Goal: Task Accomplishment & Management: Complete application form

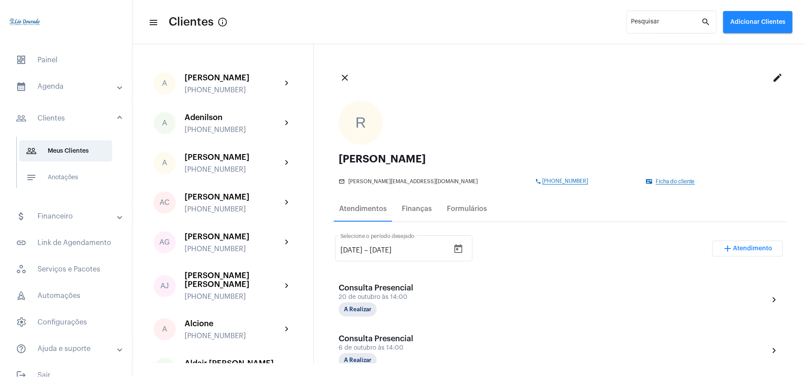
scroll to position [286, 0]
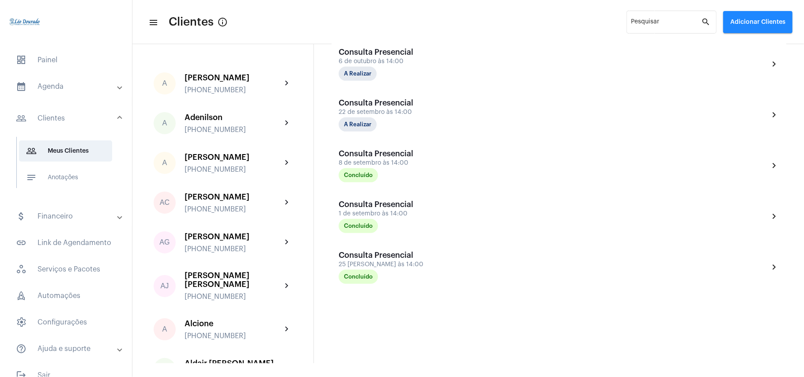
click at [52, 86] on mat-panel-title "calendar_month_outlined Agenda" at bounding box center [67, 86] width 102 height 11
click at [64, 126] on span "calendar_month_outlined Calendário" at bounding box center [65, 122] width 93 height 21
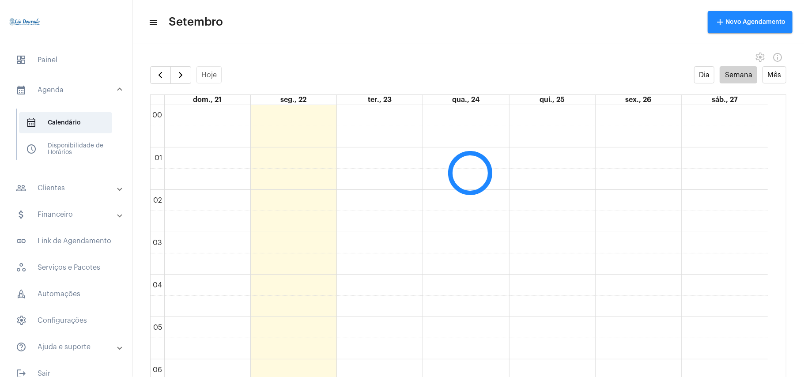
scroll to position [255, 0]
click at [184, 79] on span "button" at bounding box center [180, 75] width 11 height 11
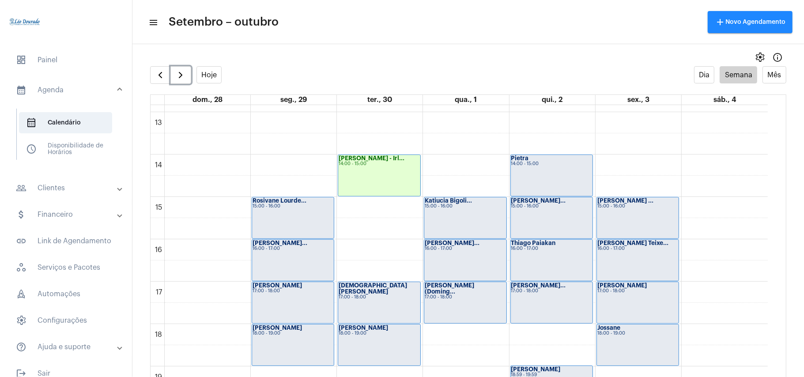
scroll to position [549, 0]
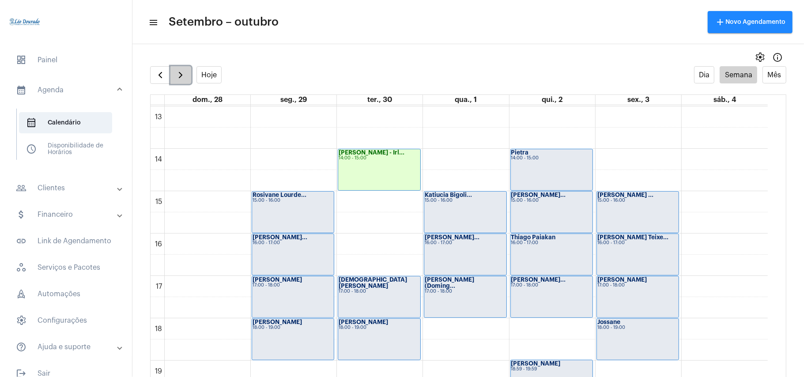
click at [186, 78] on button "button" at bounding box center [180, 75] width 21 height 18
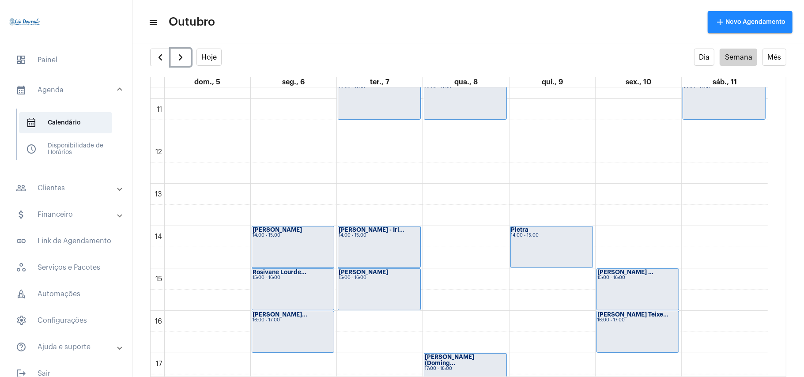
scroll to position [549, 0]
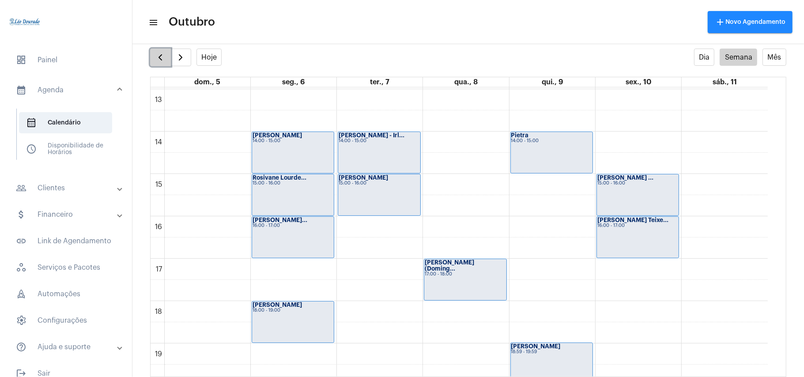
click at [156, 55] on span "button" at bounding box center [160, 57] width 11 height 11
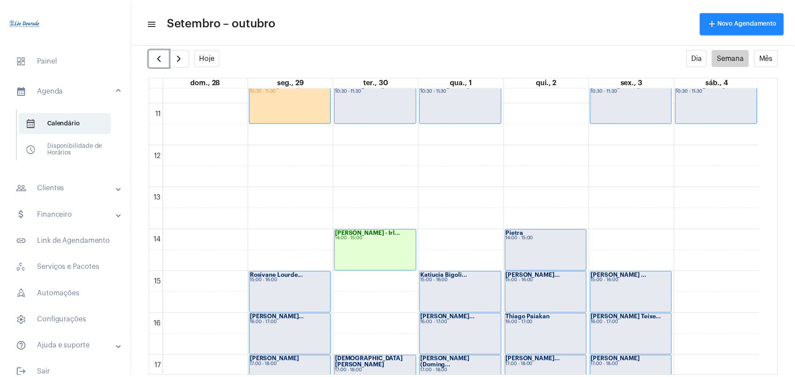
scroll to position [491, 0]
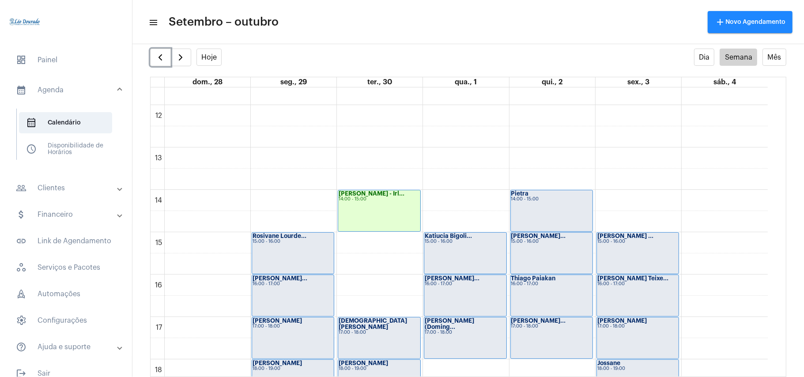
click at [380, 223] on div "[PERSON_NAME] - Irl... 14:00 - 15:00" at bounding box center [379, 210] width 82 height 41
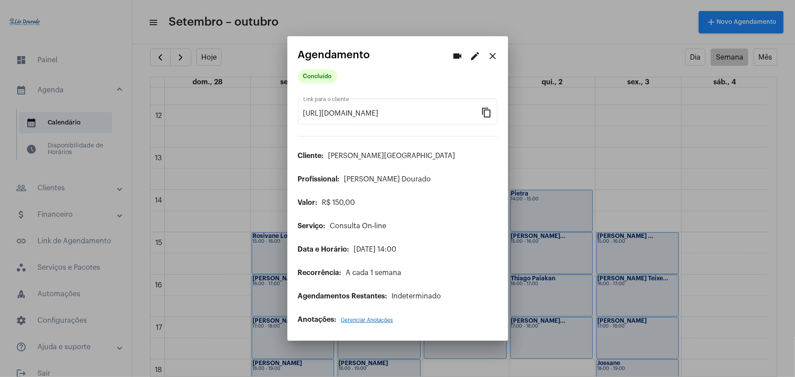
click at [335, 73] on div "Concluído" at bounding box center [342, 77] width 92 height 18
click at [321, 79] on mat-chip "Concluído" at bounding box center [317, 76] width 39 height 14
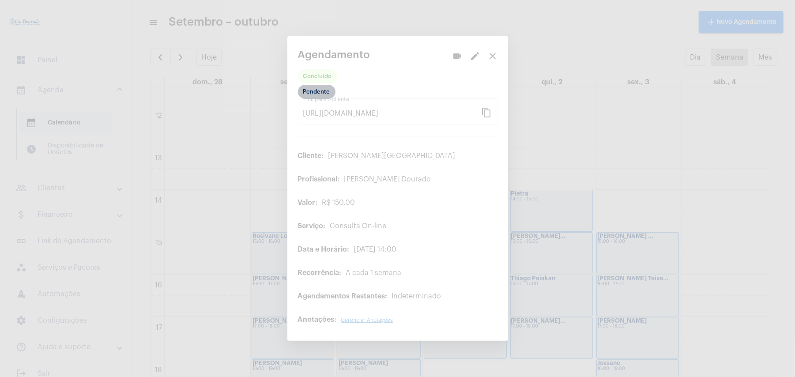
click at [309, 96] on mat-chip "Pendente" at bounding box center [317, 92] width 38 height 14
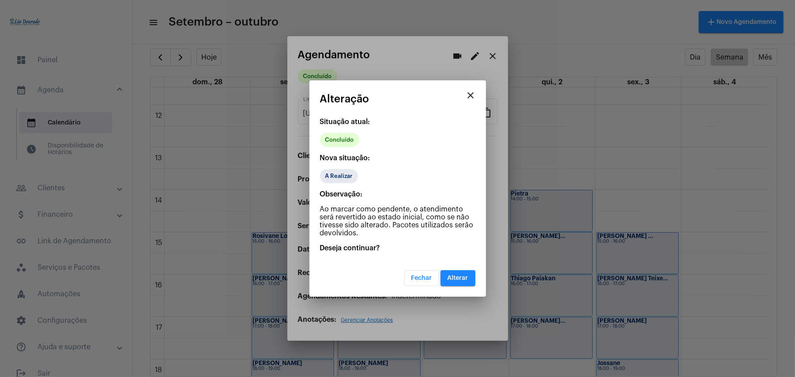
click at [455, 275] on span "Alterar" at bounding box center [457, 278] width 21 height 6
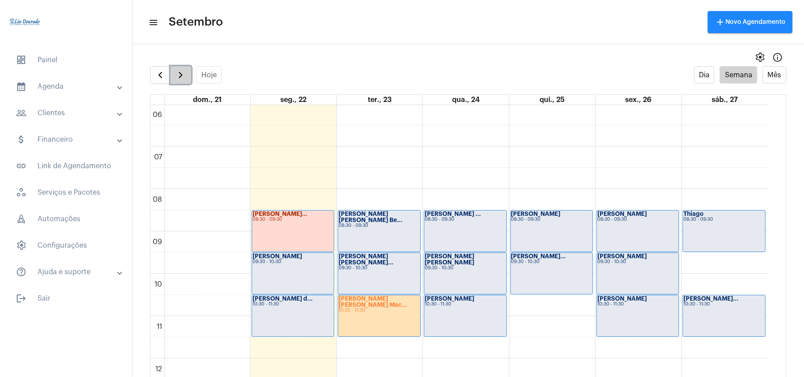
click at [186, 72] on span "button" at bounding box center [180, 75] width 11 height 11
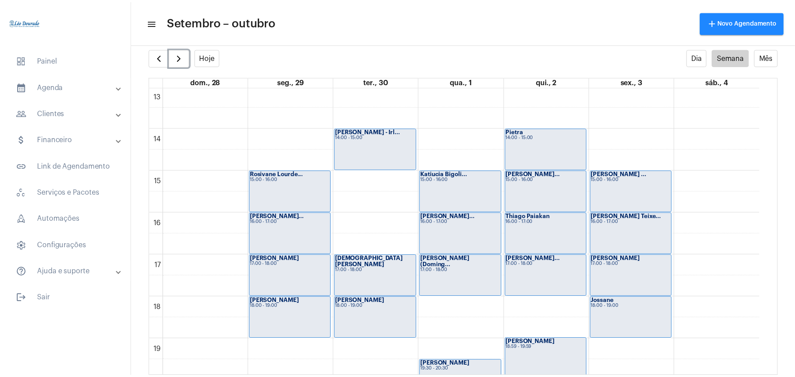
scroll to position [551, 0]
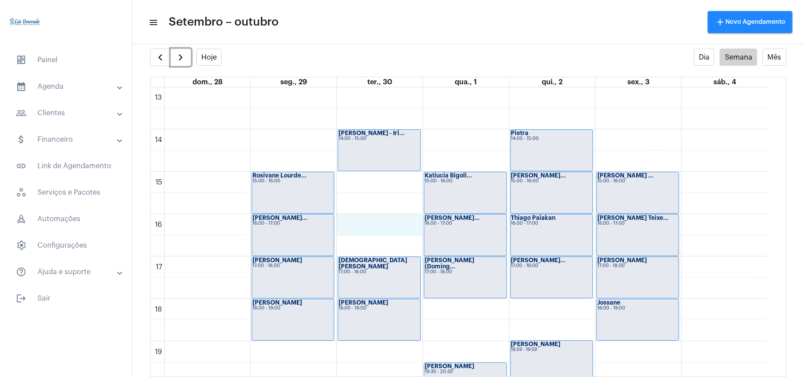
click at [373, 225] on div "00 01 02 03 04 05 06 07 08 09 10 11 12 13 14 15 16 17 18 19 20 21 22 23 Isabell…" at bounding box center [458, 44] width 617 height 1017
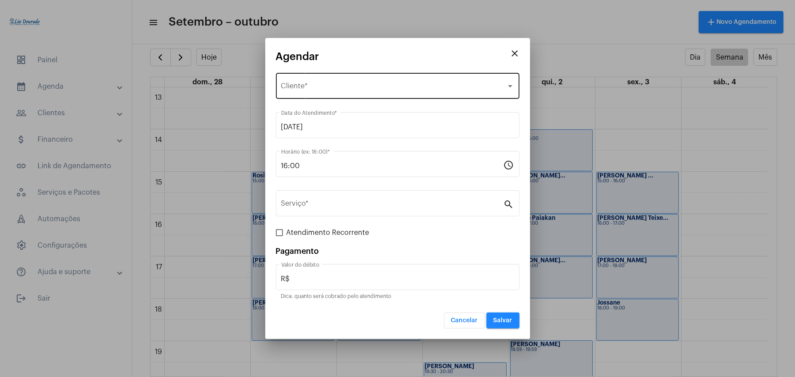
click at [321, 95] on div "Selecione o Cliente Cliente *" at bounding box center [397, 85] width 233 height 28
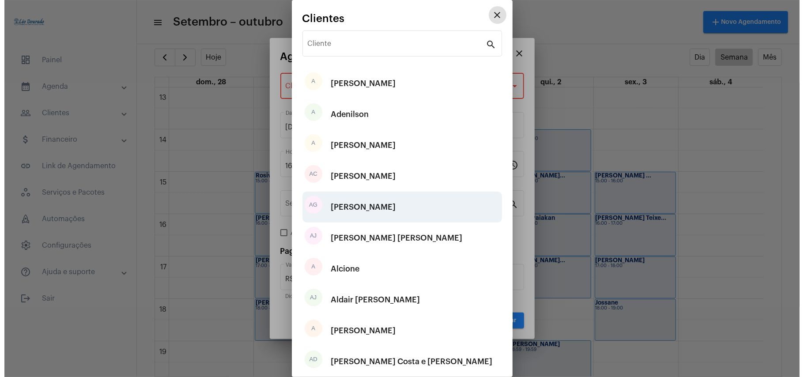
scroll to position [56, 0]
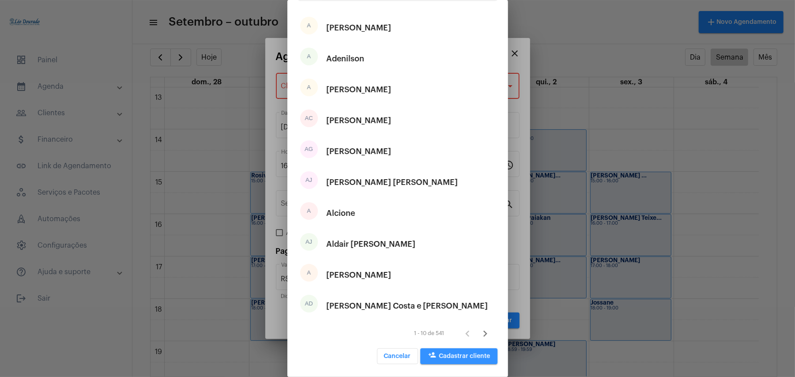
click at [458, 358] on span "person_add Cadastrar cliente" at bounding box center [458, 356] width 63 height 6
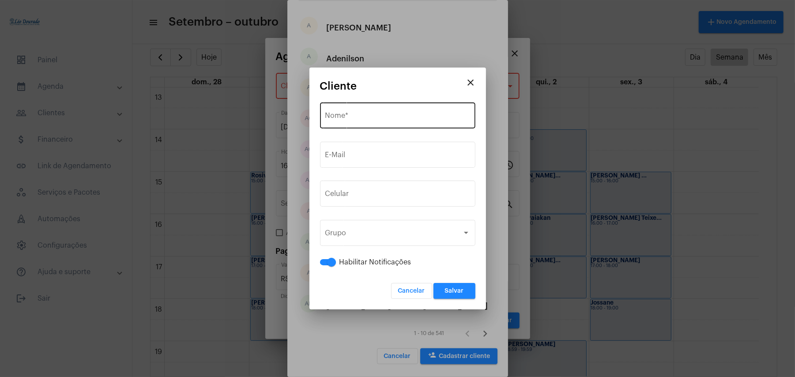
click at [378, 107] on div "Nome *" at bounding box center [397, 115] width 145 height 28
type input "e"
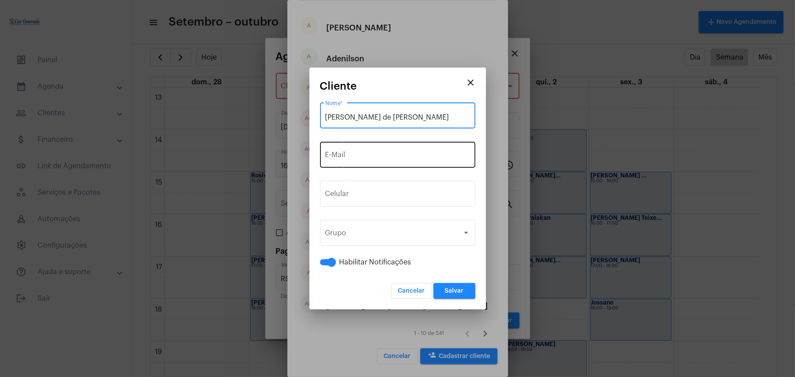
type input "Elizabete Maria de Jesus Alvizi"
click at [355, 144] on div "E-Mail" at bounding box center [397, 154] width 145 height 28
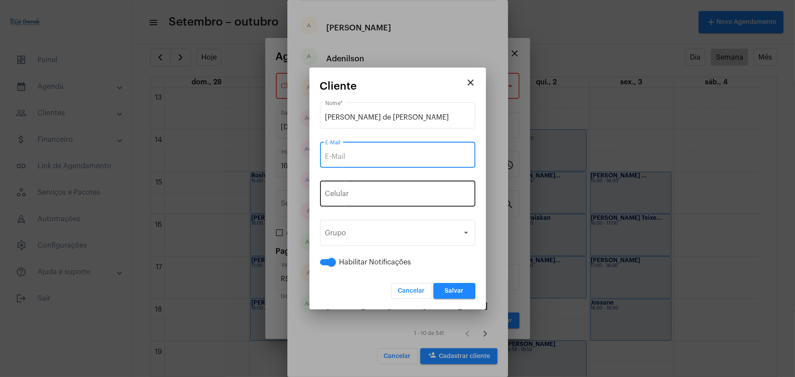
click at [369, 196] on input "tel" at bounding box center [397, 196] width 145 height 8
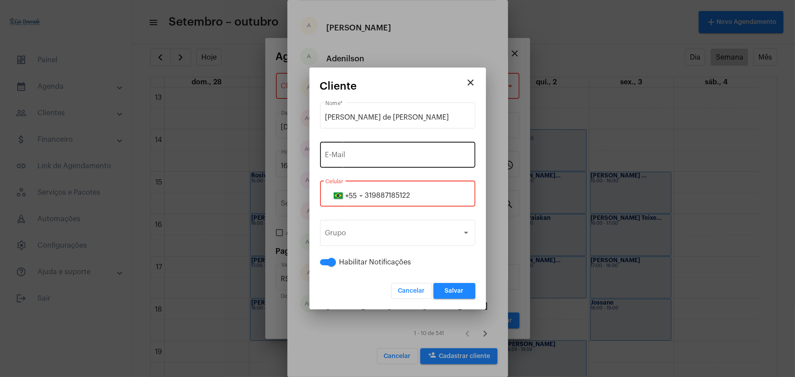
type input "319887185122"
click at [385, 156] on input "E-Mail" at bounding box center [397, 157] width 145 height 8
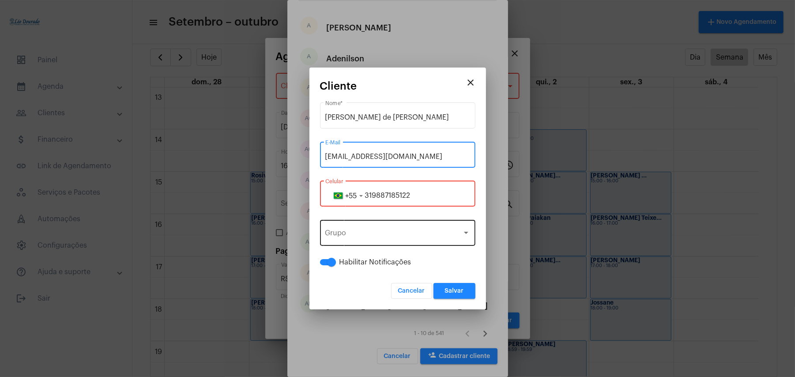
click at [370, 233] on div "Grupo" at bounding box center [393, 235] width 137 height 8
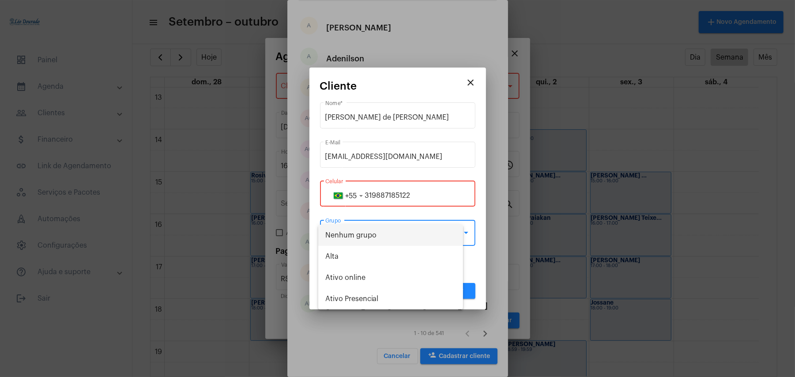
click at [370, 233] on span "Nenhum grupo" at bounding box center [390, 235] width 131 height 21
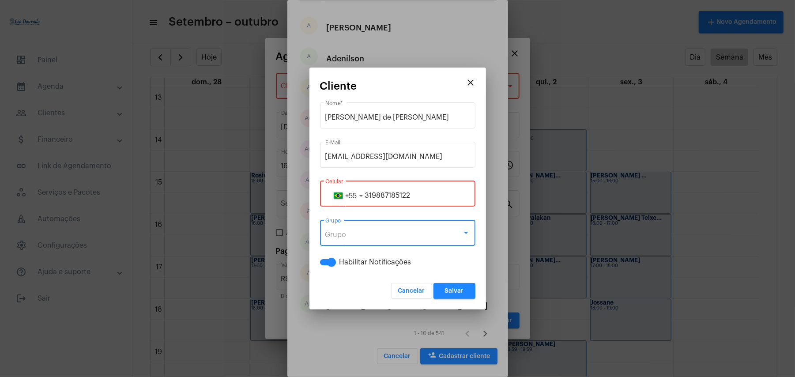
click at [370, 233] on div "Grupo" at bounding box center [393, 235] width 137 height 8
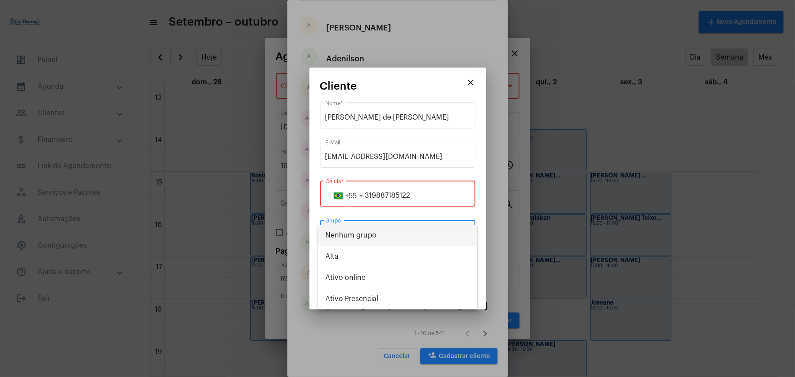
click at [352, 156] on div at bounding box center [397, 188] width 795 height 377
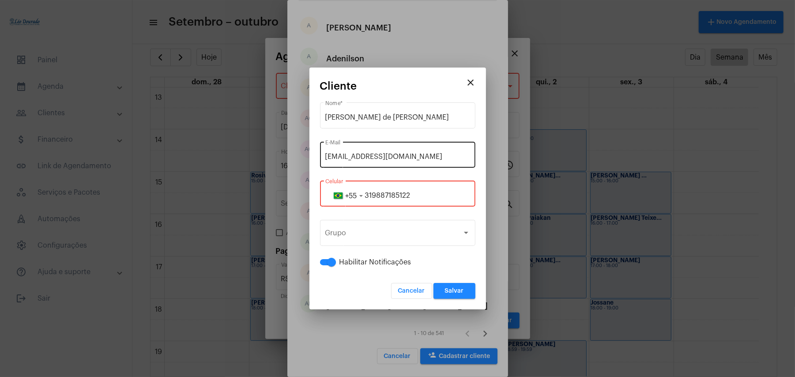
click at [354, 156] on input "elizabete@gmail.com" at bounding box center [397, 157] width 145 height 8
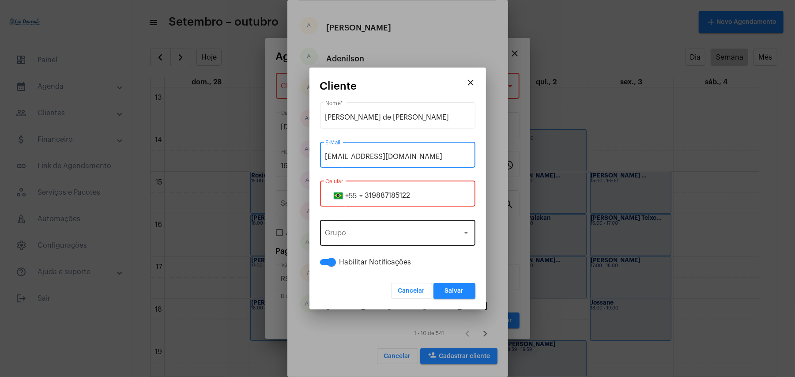
type input "elizabetemariadejesusalvizi@gmail.com"
click at [382, 233] on div "Grupo" at bounding box center [393, 235] width 137 height 8
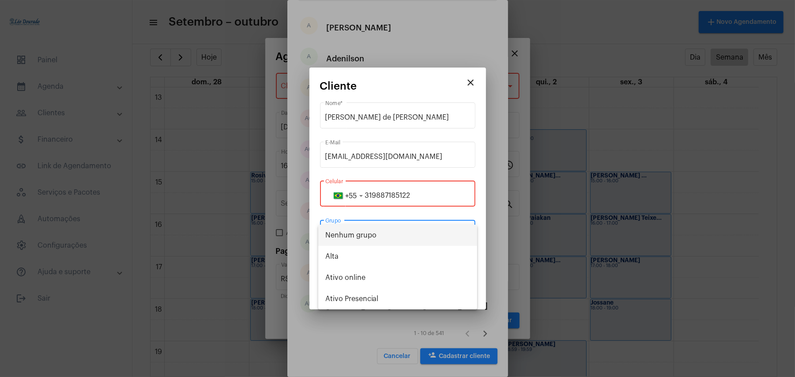
click at [382, 233] on span "Nenhum grupo" at bounding box center [397, 235] width 145 height 21
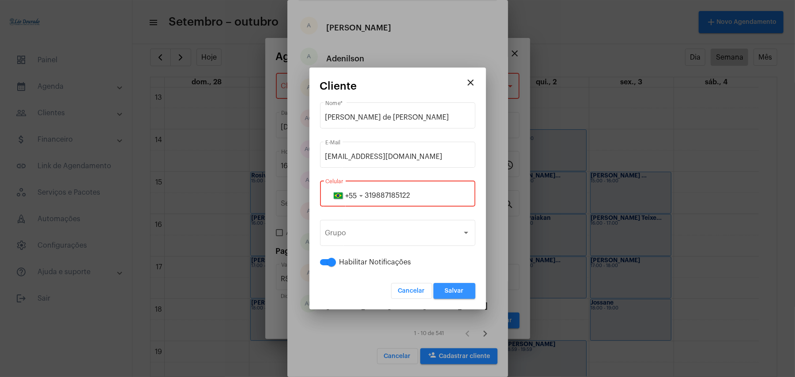
click at [456, 289] on span "Salvar" at bounding box center [454, 291] width 19 height 6
click at [426, 195] on input "319887185122" at bounding box center [397, 196] width 145 height 8
click at [380, 196] on input "319887185122" at bounding box center [397, 196] width 145 height 8
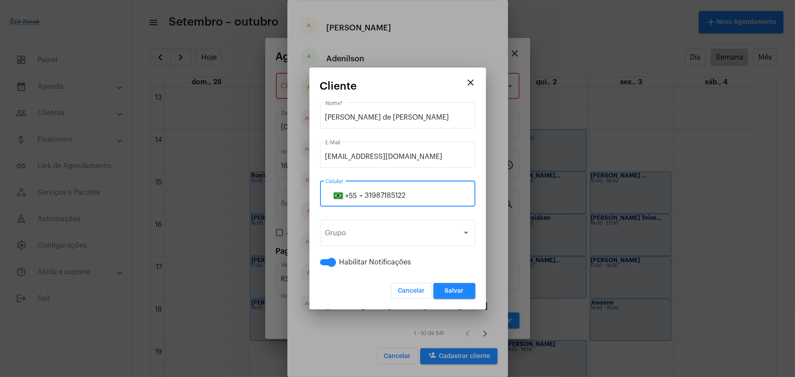
type input "31987185122"
click at [445, 291] on span "Salvar" at bounding box center [454, 291] width 19 height 6
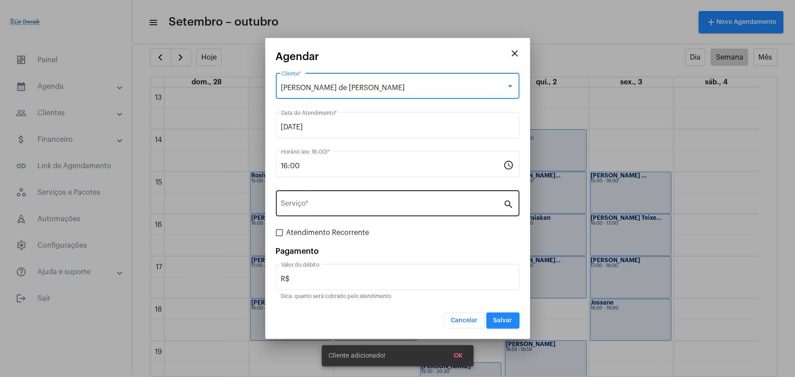
click at [345, 207] on input "Serviço *" at bounding box center [392, 205] width 222 height 8
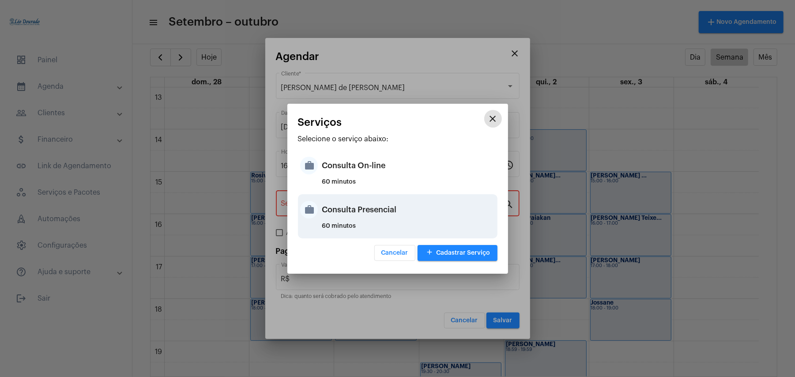
click at [367, 214] on div "Consulta Presencial" at bounding box center [408, 209] width 173 height 26
type input "Consulta Presencial"
type input "R$ 150"
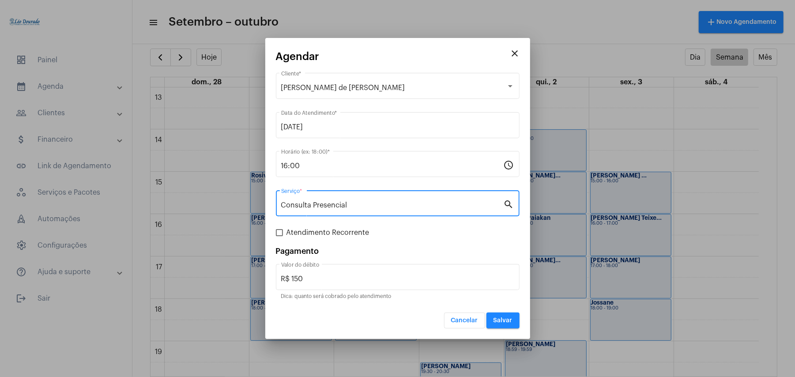
click at [504, 316] on button "Salvar" at bounding box center [502, 320] width 33 height 16
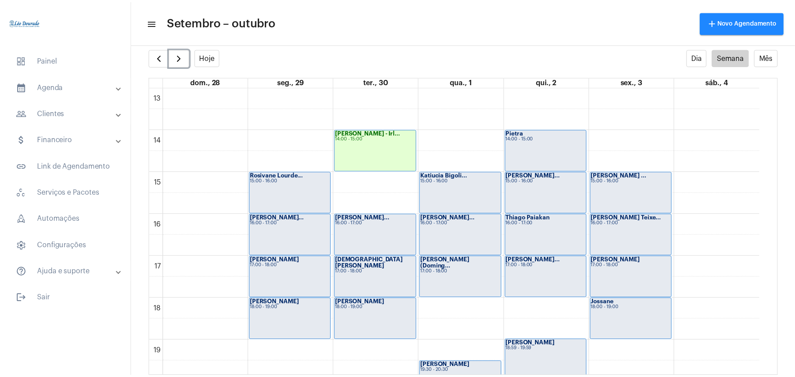
scroll to position [728, 0]
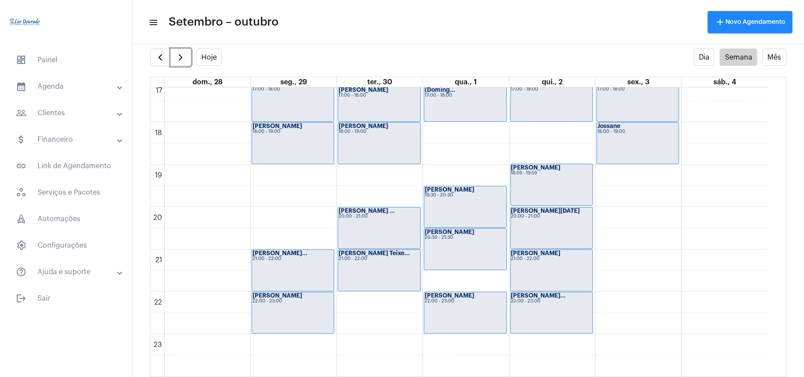
click at [458, 310] on div "Isa Rodrigues 22:00 - 23:00" at bounding box center [465, 312] width 82 height 41
